Goal: Task Accomplishment & Management: Use online tool/utility

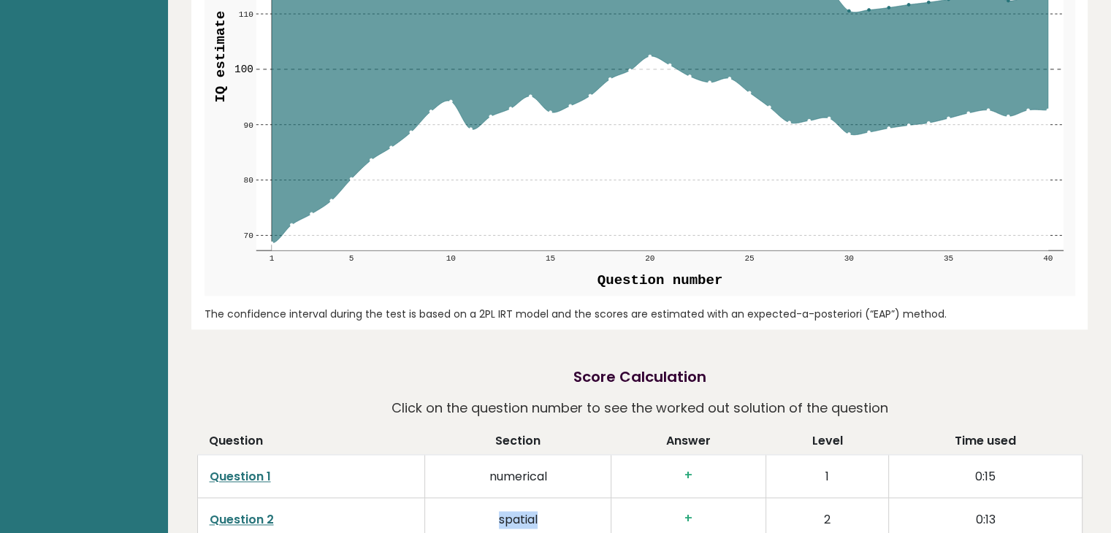
scroll to position [2143, 0]
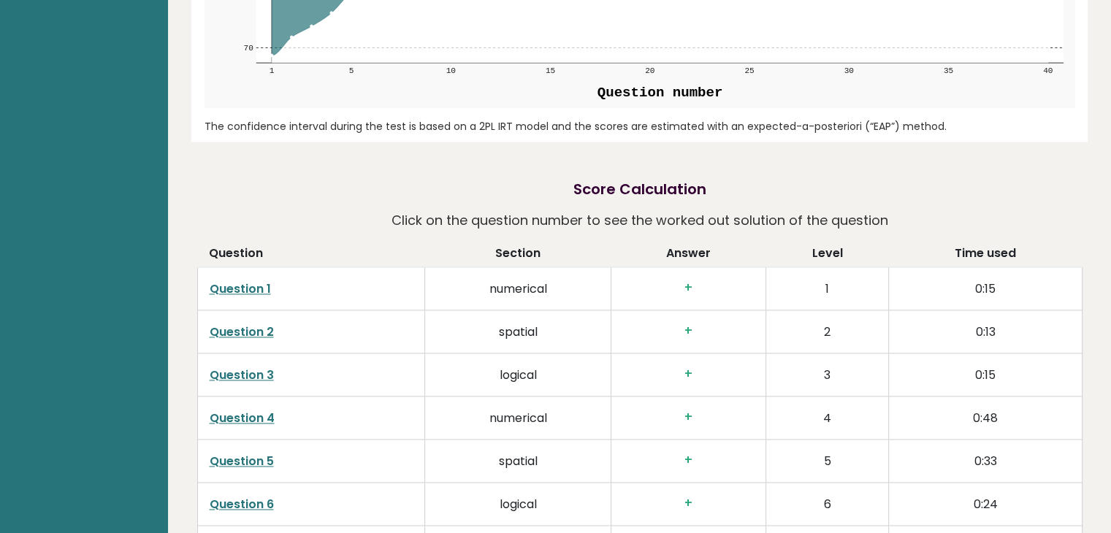
click at [1077, 353] on td "0:15" at bounding box center [985, 374] width 193 height 43
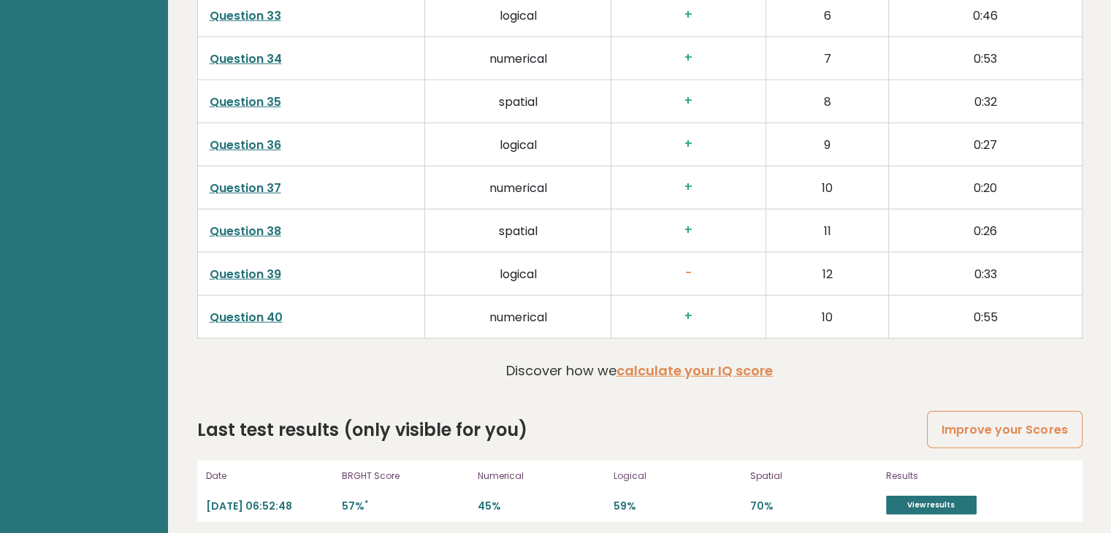
scroll to position [3799, 0]
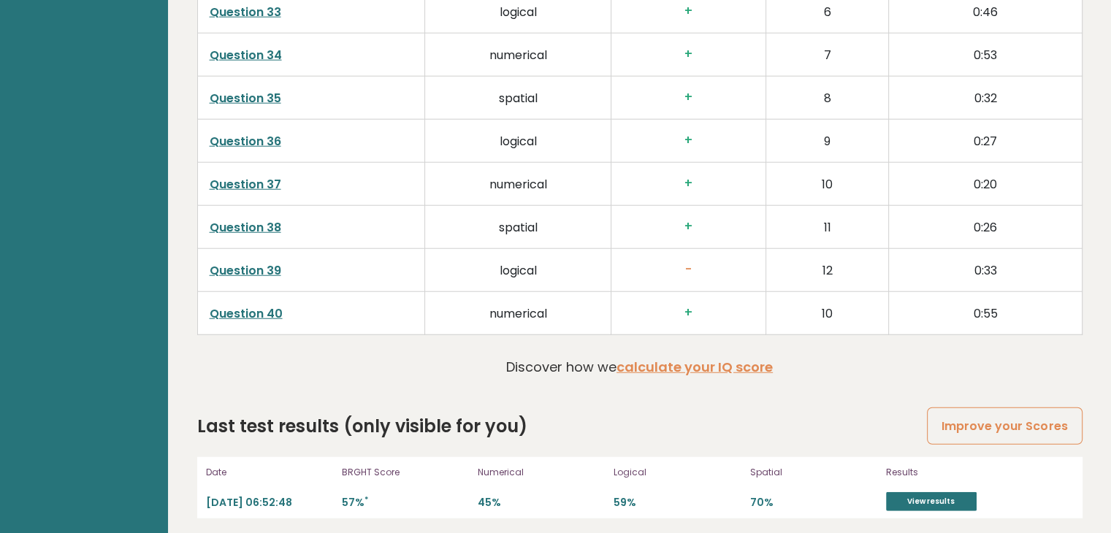
click at [1046, 419] on link "Improve your Scores" at bounding box center [1004, 426] width 155 height 37
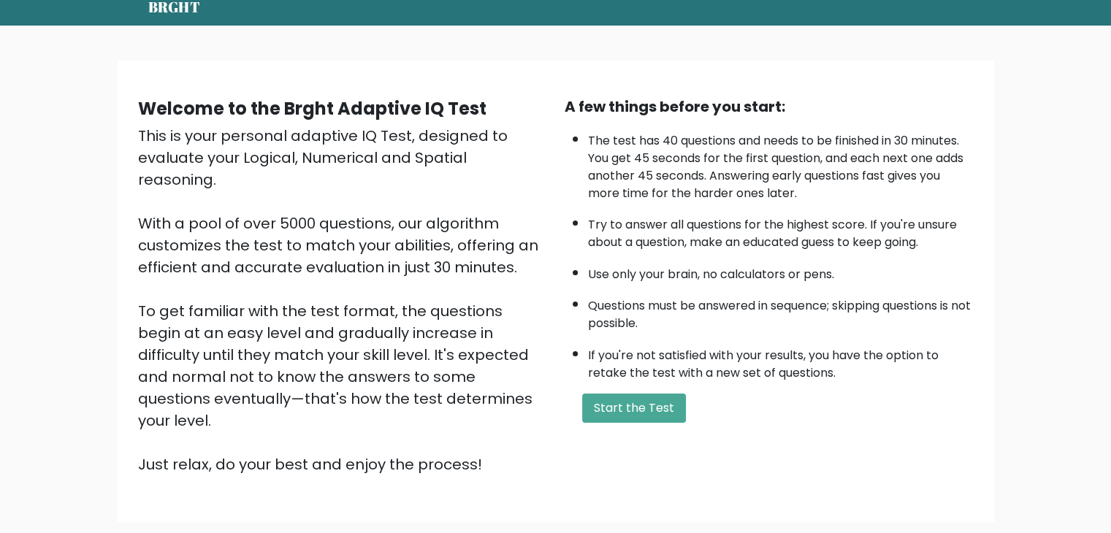
scroll to position [58, 0]
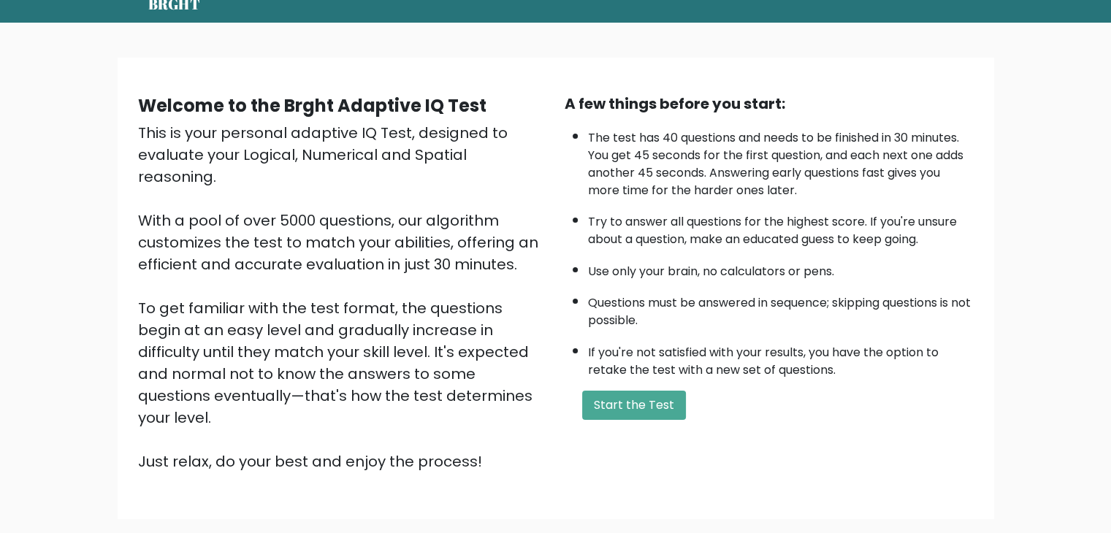
click at [796, 391] on form "Start the Test" at bounding box center [769, 405] width 409 height 29
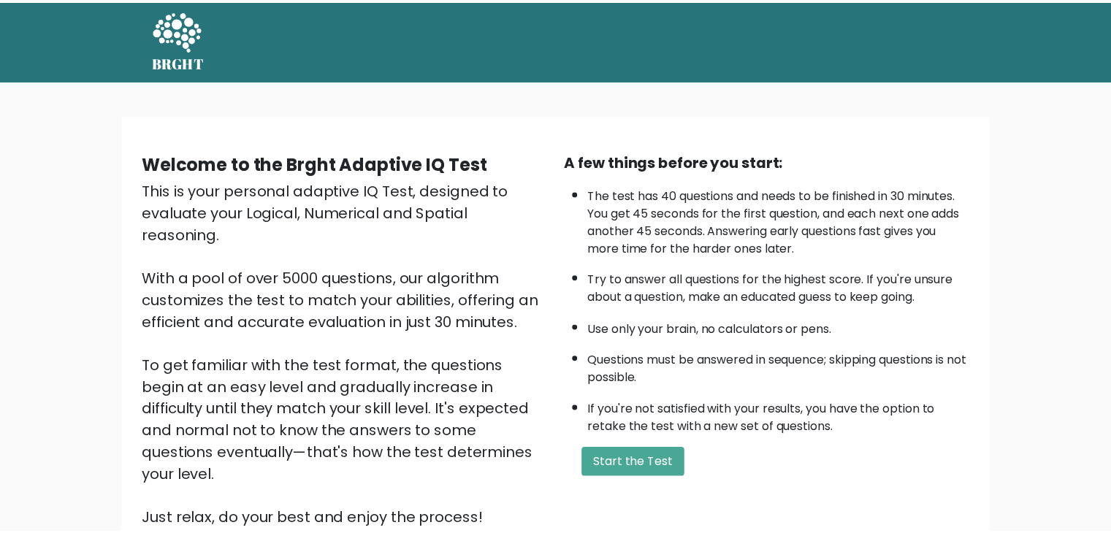
scroll to position [58, 0]
